Goal: Task Accomplishment & Management: Use online tool/utility

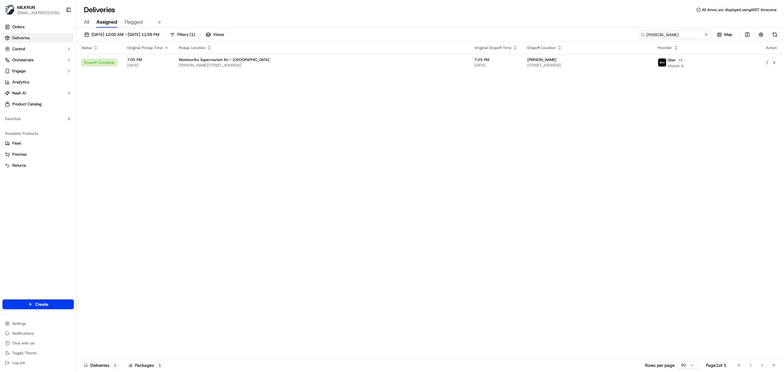
click at [679, 35] on input "ROBERT OLIVER" at bounding box center [675, 34] width 74 height 9
paste input "fefc3f08-8506-465f-a19b-892244d924be"
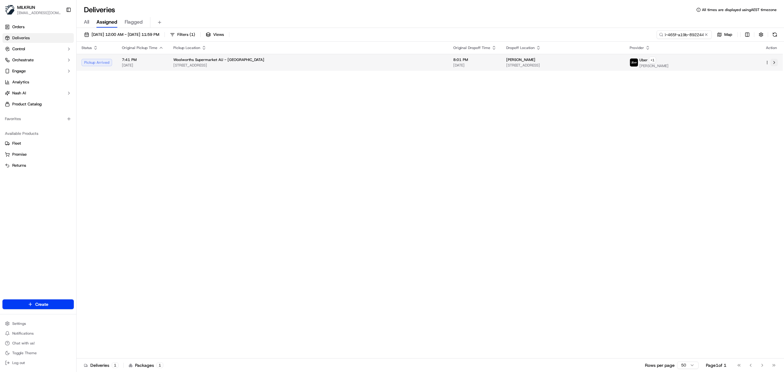
click at [776, 63] on button at bounding box center [774, 62] width 7 height 7
click at [684, 38] on input "fefc3f08-8506-465f-a19b-892244d924be" at bounding box center [675, 34] width 74 height 9
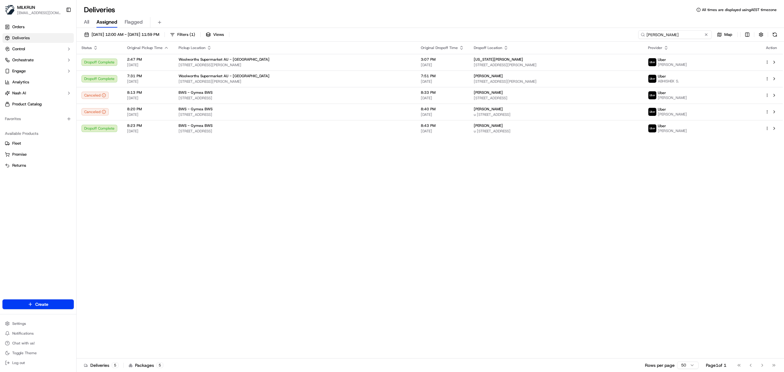
click at [657, 32] on input "reid c" at bounding box center [675, 34] width 74 height 9
paste input "bb527d78-134b-4a4c-adbb-99e5ff565e07"
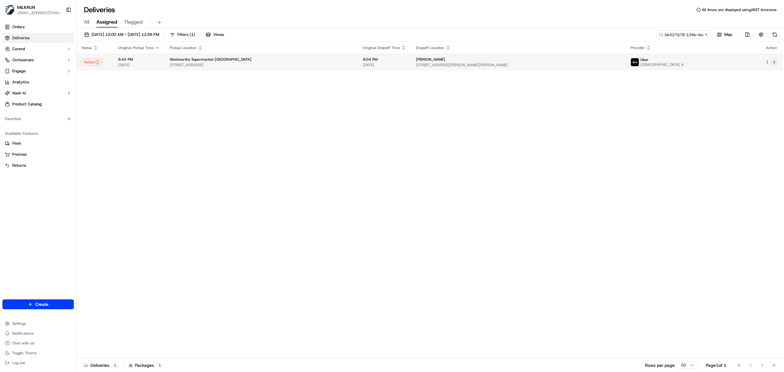
drag, startPoint x: 775, startPoint y: 63, endPoint x: 772, endPoint y: 61, distance: 3.5
click at [772, 61] on button at bounding box center [774, 61] width 7 height 7
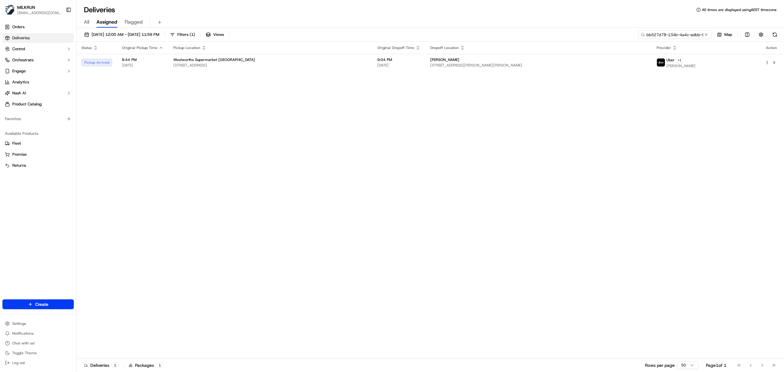
click at [695, 36] on input "bb527d78-134b-4a4c-adbb-99e5ff565e07" at bounding box center [675, 34] width 74 height 9
click at [695, 37] on input "bb527d78-134b-4a4c-adbb-99e5ff565e07" at bounding box center [675, 34] width 74 height 9
type input "james farag"
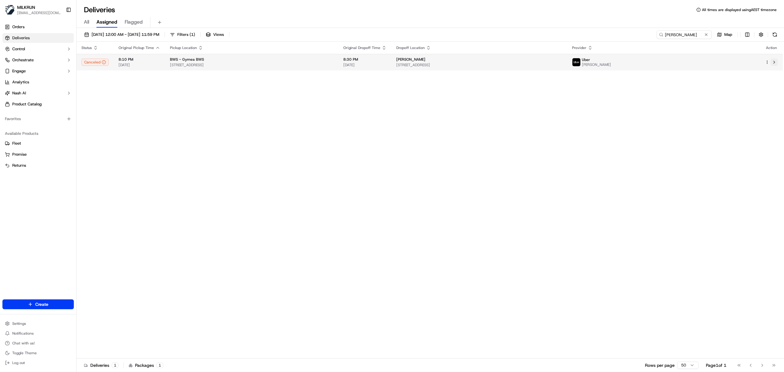
click at [774, 61] on button at bounding box center [774, 61] width 7 height 7
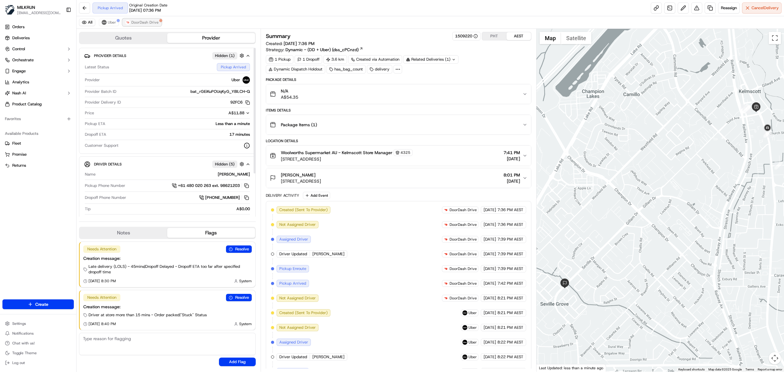
click at [156, 23] on span "DoorDash Drive" at bounding box center [144, 22] width 27 height 5
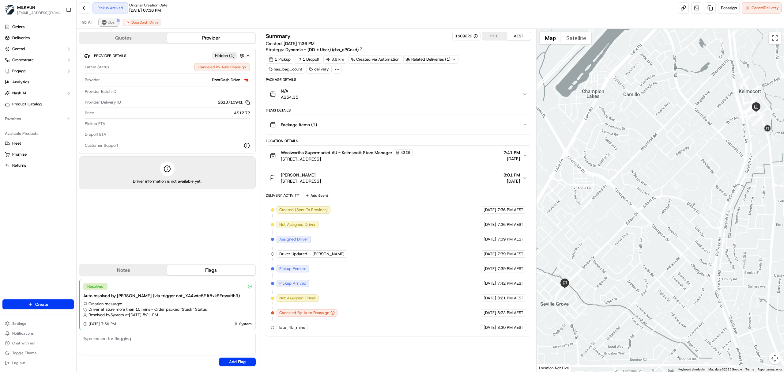
click at [113, 21] on span "Uber" at bounding box center [112, 22] width 8 height 5
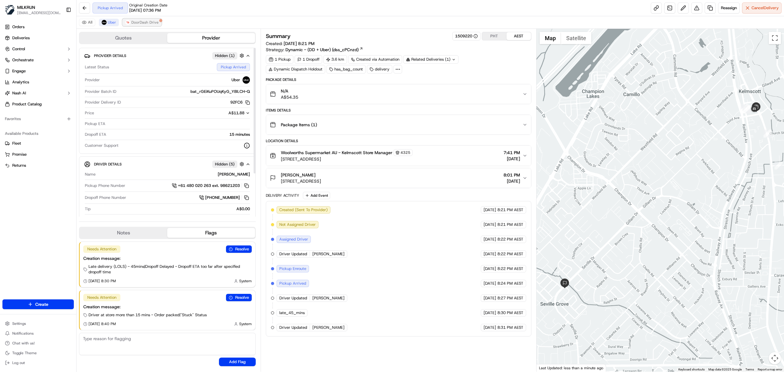
click at [135, 21] on span "DoorDash Drive" at bounding box center [144, 22] width 27 height 5
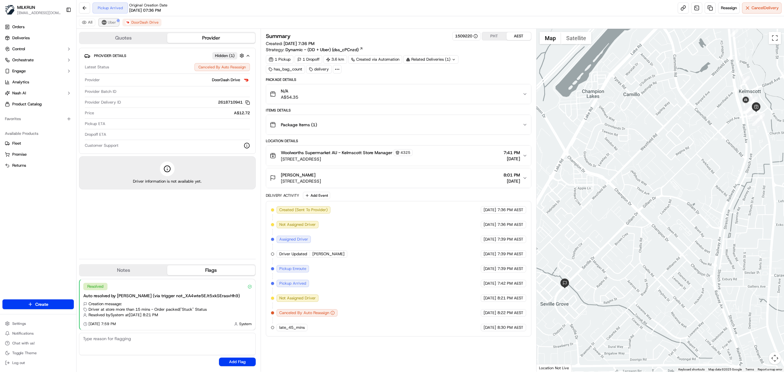
click at [112, 23] on span "Uber" at bounding box center [112, 22] width 8 height 5
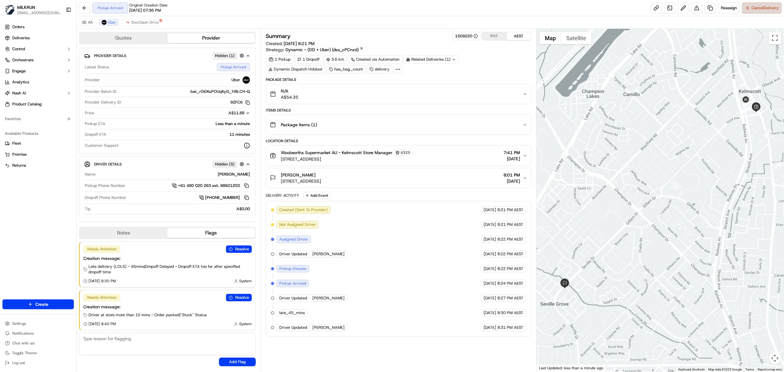
click at [753, 9] on span "Cancel Delivery" at bounding box center [765, 8] width 27 height 6
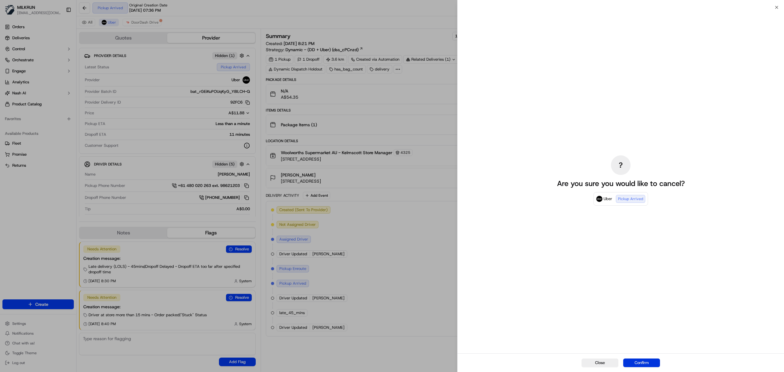
click at [638, 360] on button "Confirm" at bounding box center [641, 362] width 37 height 9
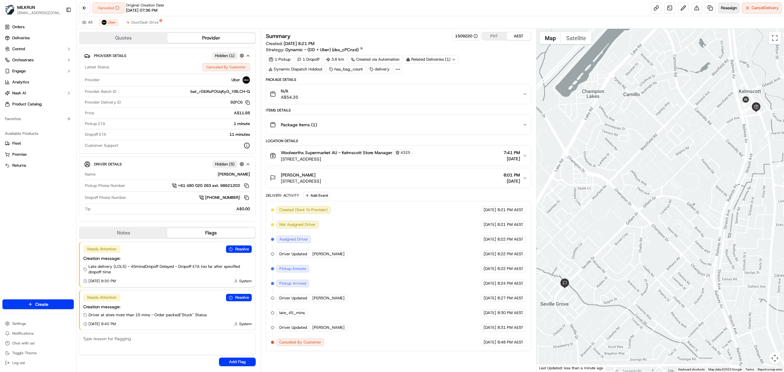
click at [727, 7] on span "Reassign" at bounding box center [729, 8] width 16 height 6
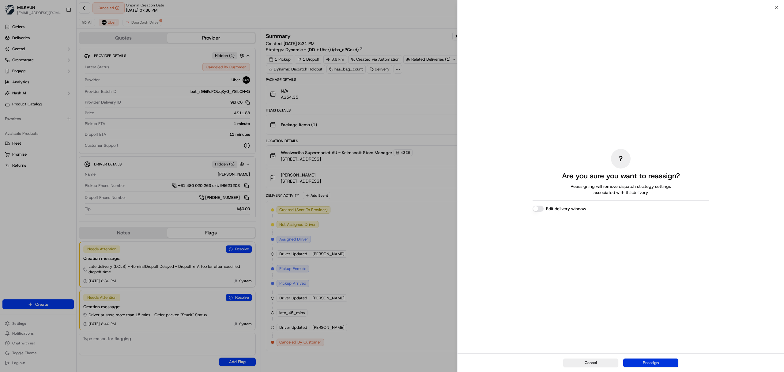
click at [648, 363] on button "Reassign" at bounding box center [650, 362] width 55 height 9
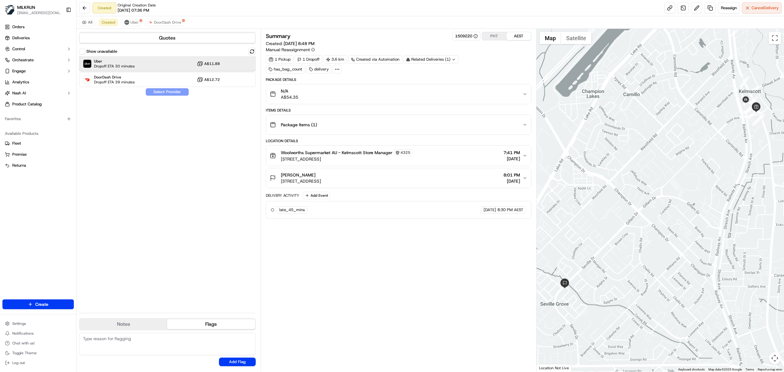
click at [153, 64] on div "Uber Dropoff ETA 30 minutes A$11.88" at bounding box center [167, 63] width 177 height 15
drag, startPoint x: 164, startPoint y: 93, endPoint x: 172, endPoint y: 162, distance: 69.3
click at [170, 161] on div "Show unavailable Uber Dropoff ETA 30 minutes A$11.88 DoorDash Drive Dropoff ETA…" at bounding box center [167, 178] width 177 height 260
click at [166, 92] on button "Assign Provider" at bounding box center [166, 91] width 43 height 7
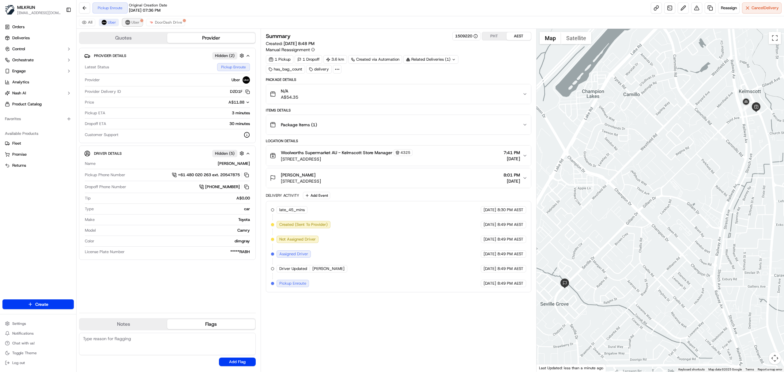
click at [133, 25] on span "Uber" at bounding box center [135, 22] width 8 height 5
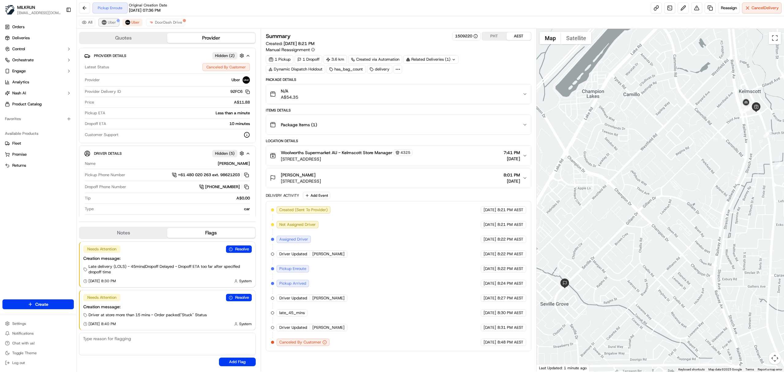
click at [111, 23] on span "Uber" at bounding box center [112, 22] width 8 height 5
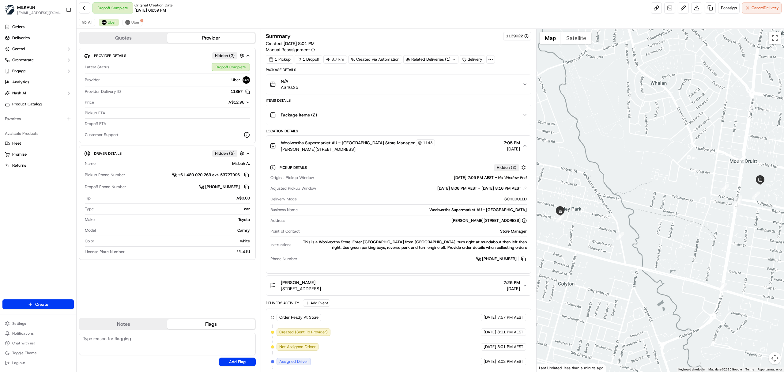
scroll to position [94, 0]
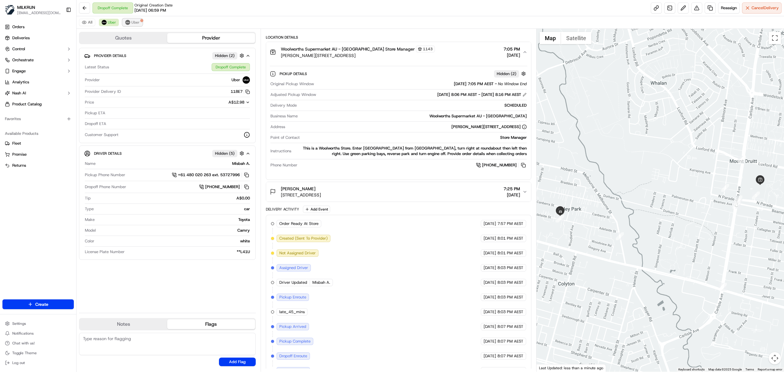
click at [135, 22] on span "Uber" at bounding box center [135, 22] width 8 height 5
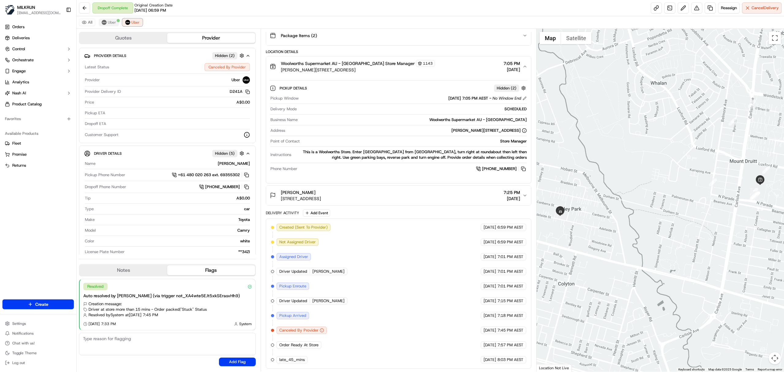
scroll to position [83, 0]
click at [113, 25] on span "Uber" at bounding box center [112, 22] width 8 height 5
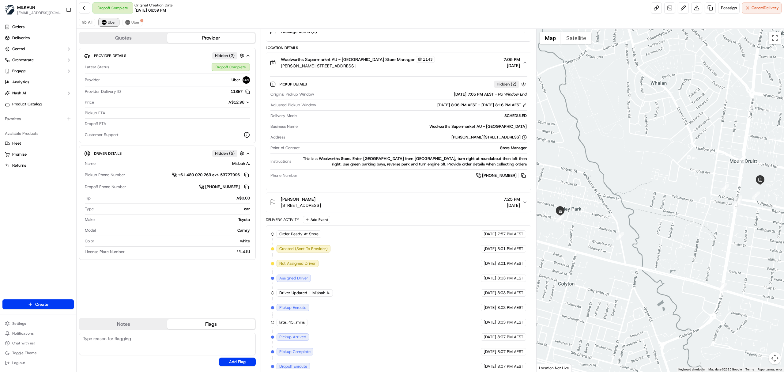
scroll to position [94, 0]
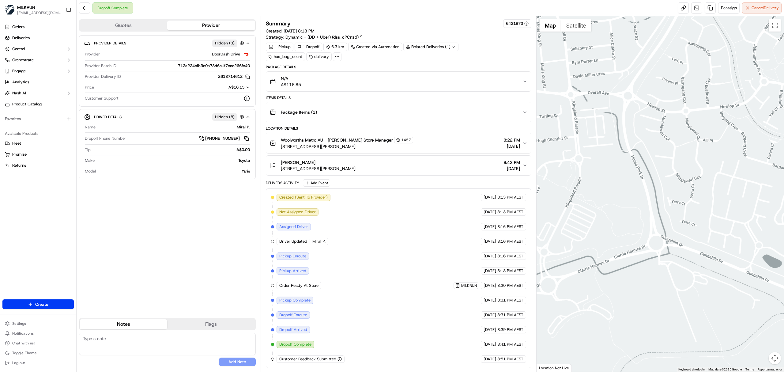
drag, startPoint x: 594, startPoint y: 225, endPoint x: 709, endPoint y: 273, distance: 124.0
click at [709, 274] on div at bounding box center [661, 193] width 248 height 355
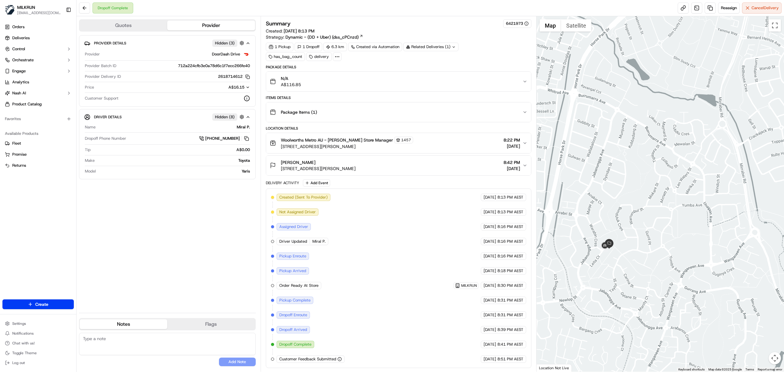
drag, startPoint x: 715, startPoint y: 187, endPoint x: 575, endPoint y: 268, distance: 162.7
click at [574, 304] on div at bounding box center [661, 193] width 248 height 355
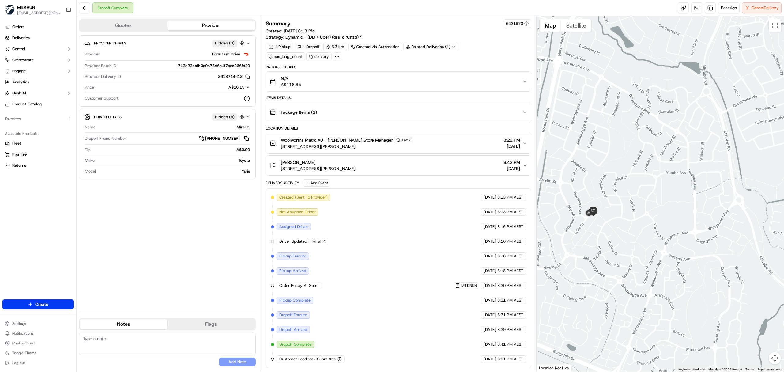
drag, startPoint x: 618, startPoint y: 242, endPoint x: 613, endPoint y: 264, distance: 22.7
click at [613, 264] on div at bounding box center [661, 193] width 248 height 355
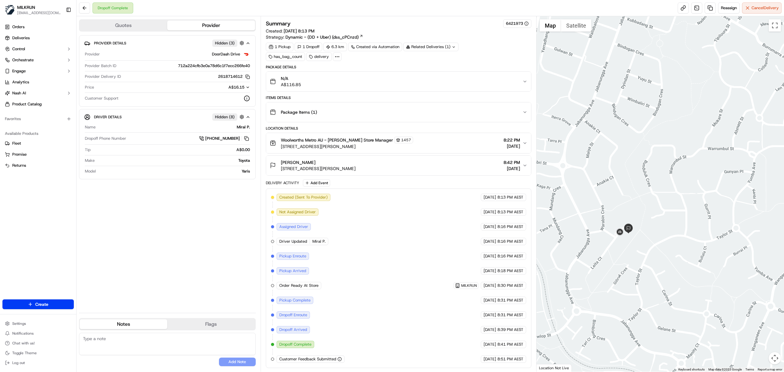
drag, startPoint x: 576, startPoint y: 238, endPoint x: 627, endPoint y: 249, distance: 52.8
click at [627, 249] on div at bounding box center [661, 193] width 248 height 355
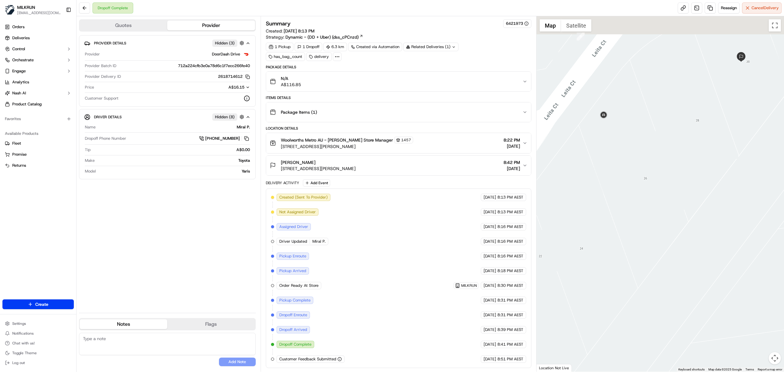
drag, startPoint x: 638, startPoint y: 177, endPoint x: 641, endPoint y: 226, distance: 49.4
click at [641, 226] on div at bounding box center [661, 193] width 248 height 355
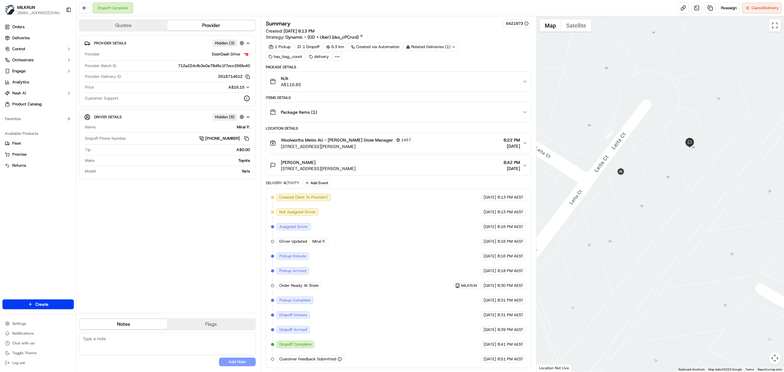
click at [396, 160] on button "Abbie windeyer 28 Leita Ct, Ngunnawal, ACT 2913, AU 8:42 PM 18/09/2025" at bounding box center [398, 166] width 265 height 20
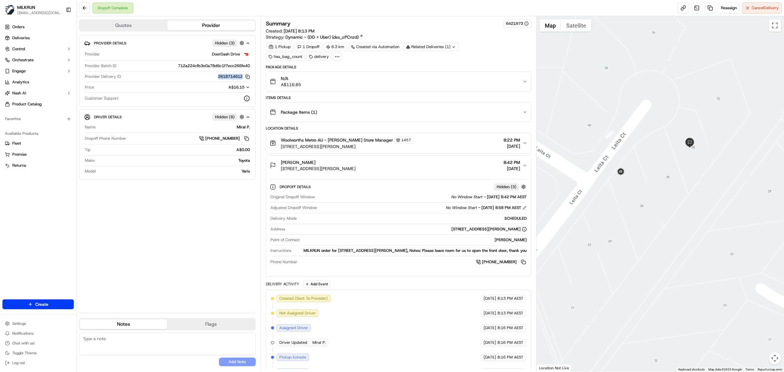
drag, startPoint x: 217, startPoint y: 75, endPoint x: 242, endPoint y: 78, distance: 24.6
click at [242, 78] on button "2618714612 Copy 7e2e4707-da90-4d79-ad50-ec089fa2e050_2618714612" at bounding box center [234, 77] width 32 height 6
click at [216, 6] on div "Dropoff Complete Reassign Cancel Delivery" at bounding box center [431, 8] width 708 height 16
click at [227, 75] on button "2618714612 Copy 7e2e4707-da90-4d79-ad50-ec089fa2e050_2618714612" at bounding box center [234, 77] width 32 height 6
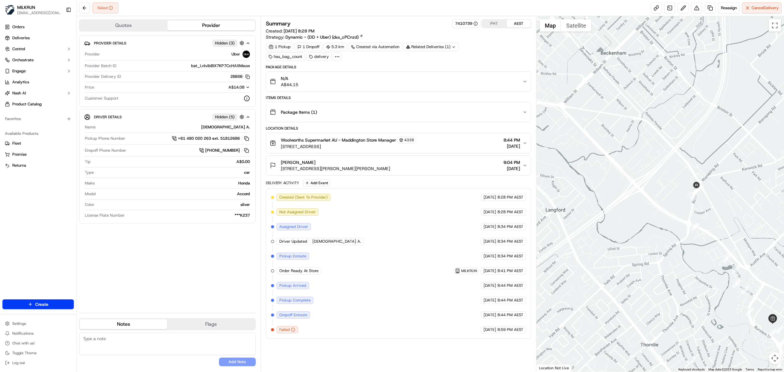
drag, startPoint x: 695, startPoint y: 110, endPoint x: 676, endPoint y: 227, distance: 118.2
click at [676, 227] on div at bounding box center [661, 193] width 248 height 355
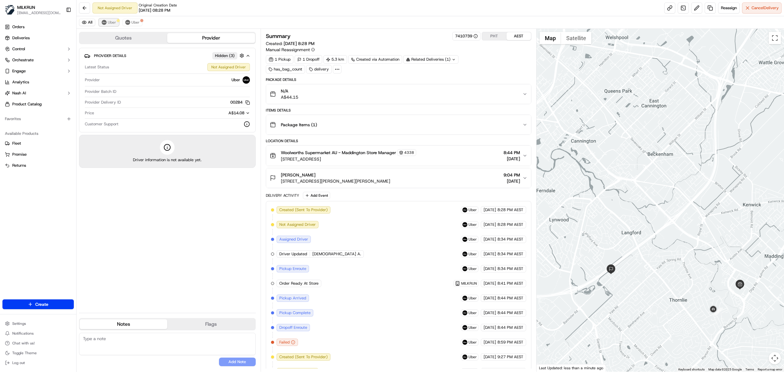
click at [112, 21] on span "Uber" at bounding box center [112, 22] width 8 height 5
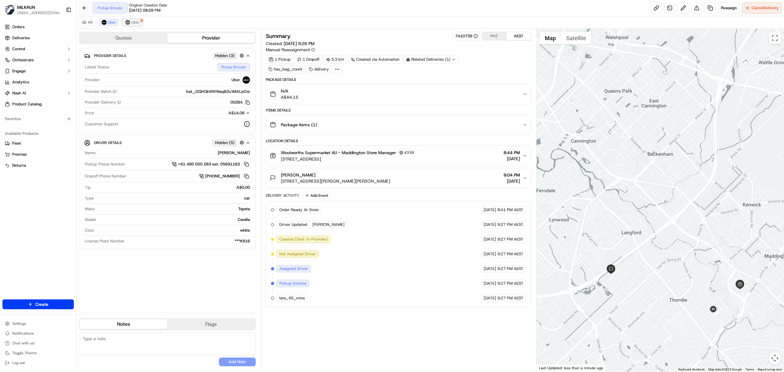
click at [131, 24] on span "Uber" at bounding box center [135, 22] width 8 height 5
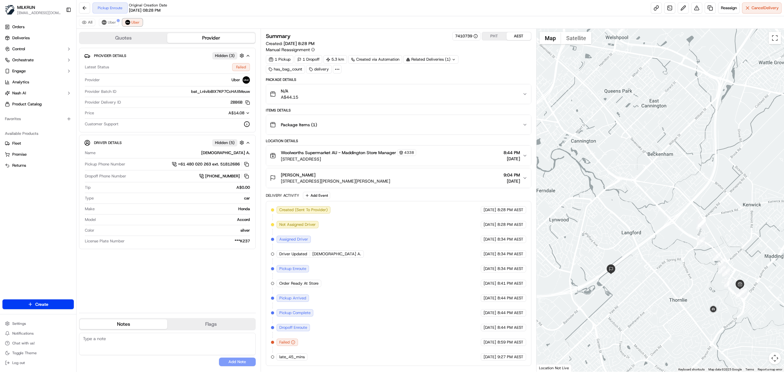
scroll to position [1, 0]
click at [106, 24] on img at bounding box center [104, 22] width 5 height 5
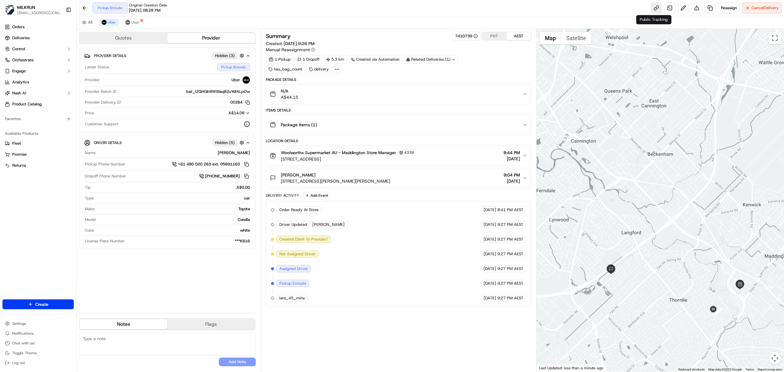
click at [651, 6] on link at bounding box center [656, 7] width 11 height 11
click at [113, 22] on span "Uber" at bounding box center [112, 22] width 8 height 5
click at [127, 21] on img at bounding box center [127, 22] width 5 height 5
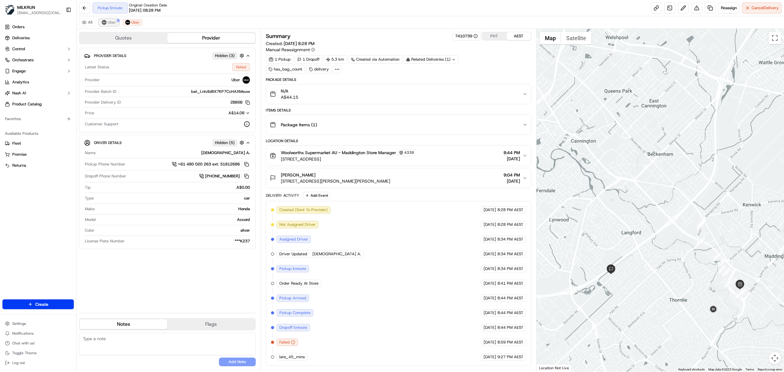
click at [107, 21] on button "Uber" at bounding box center [109, 22] width 20 height 7
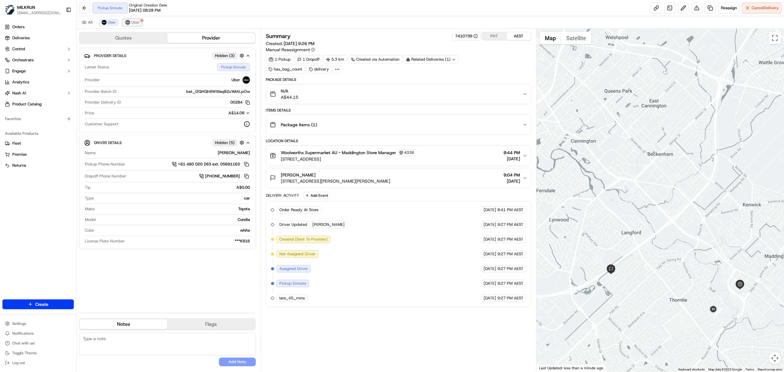
click at [136, 21] on span "Uber" at bounding box center [135, 22] width 8 height 5
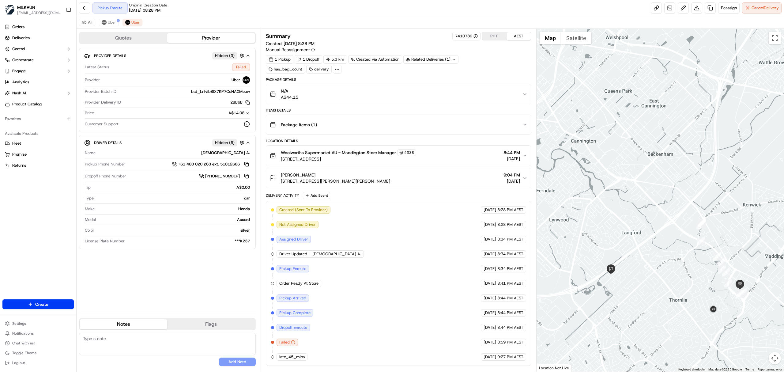
click at [112, 18] on div "All Uber Uber" at bounding box center [431, 22] width 708 height 13
click at [113, 22] on span "Uber" at bounding box center [112, 22] width 8 height 5
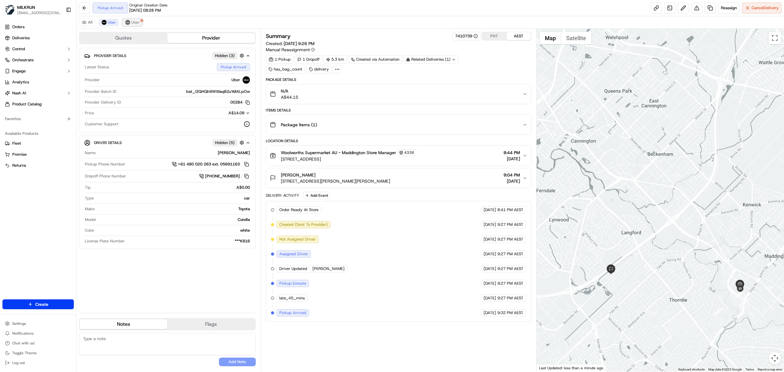
click at [126, 21] on img at bounding box center [127, 22] width 5 height 5
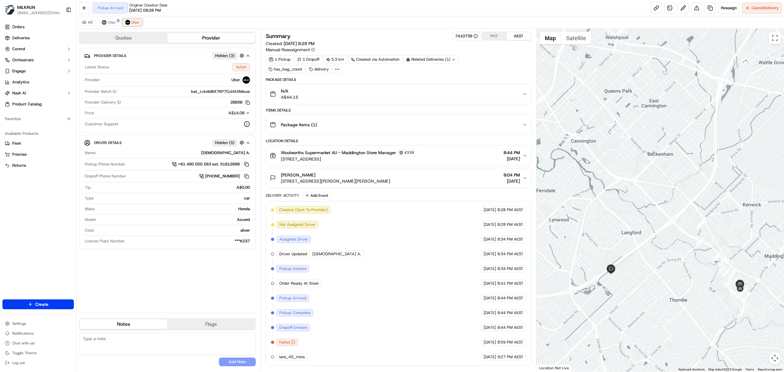
scroll to position [1, 0]
click at [108, 24] on span "Uber" at bounding box center [112, 22] width 8 height 5
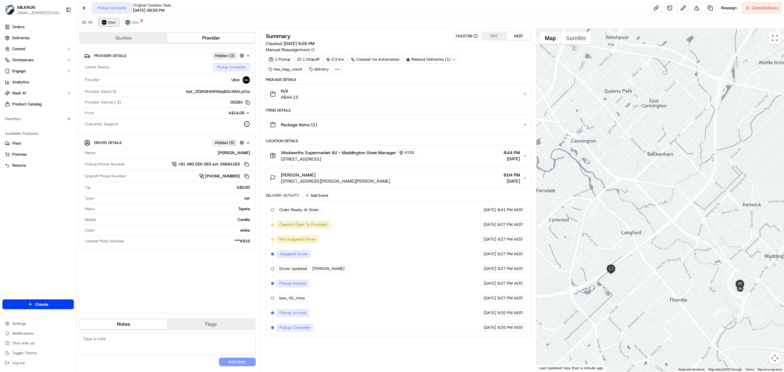
scroll to position [0, 0]
click at [141, 25] on button "Uber" at bounding box center [133, 22] width 20 height 7
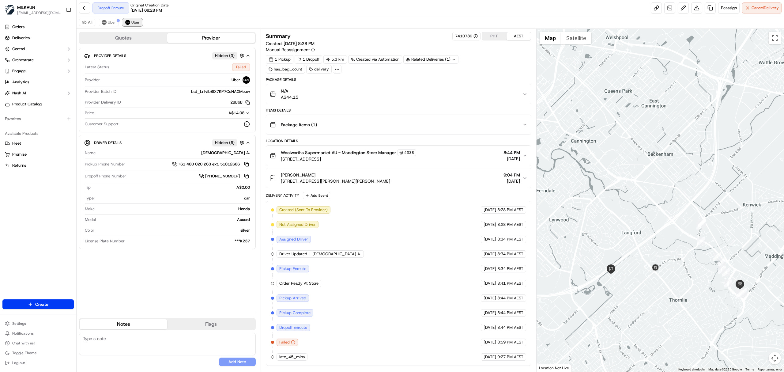
click at [138, 21] on span "Uber" at bounding box center [135, 22] width 8 height 5
click at [111, 20] on span "Uber" at bounding box center [112, 22] width 8 height 5
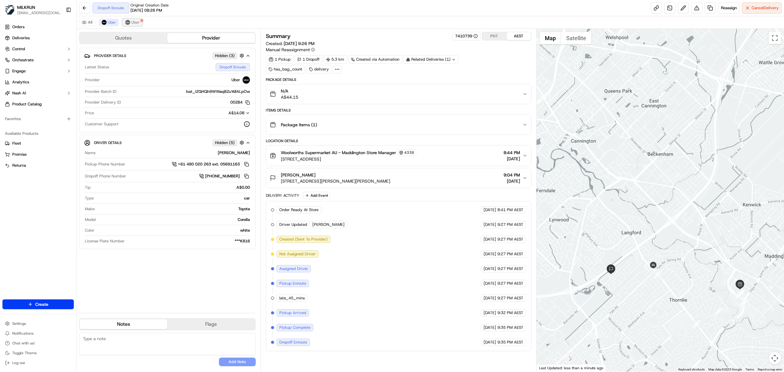
click at [124, 19] on button "Uber" at bounding box center [133, 22] width 20 height 7
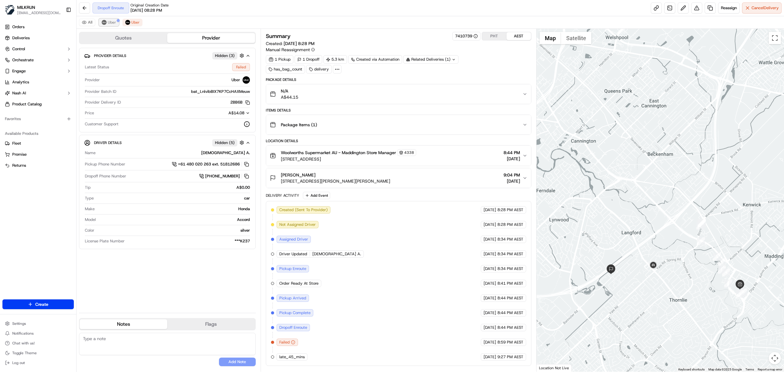
click at [112, 19] on button "Uber" at bounding box center [109, 22] width 20 height 7
